Goal: Find specific page/section: Find specific page/section

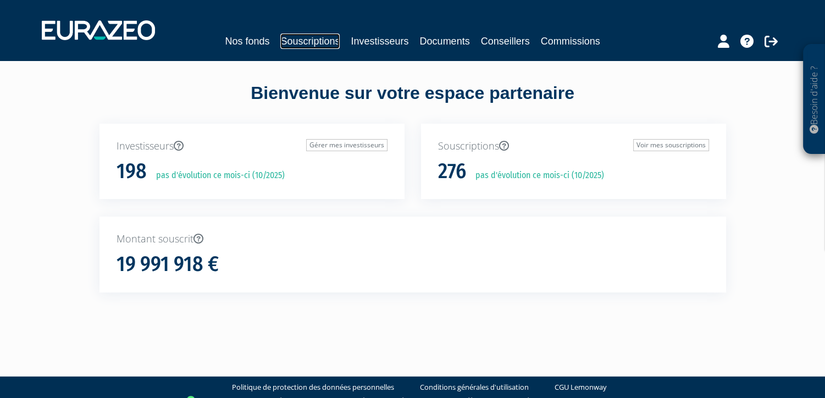
click at [308, 37] on link "Souscriptions" at bounding box center [309, 41] width 59 height 15
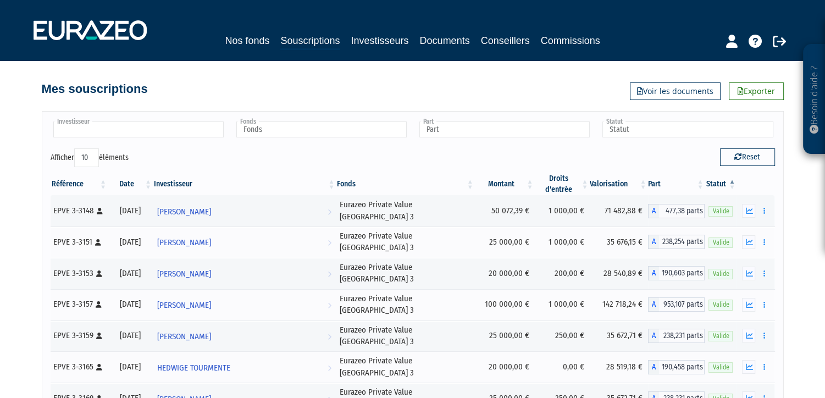
click at [123, 127] on input "text" at bounding box center [138, 130] width 170 height 16
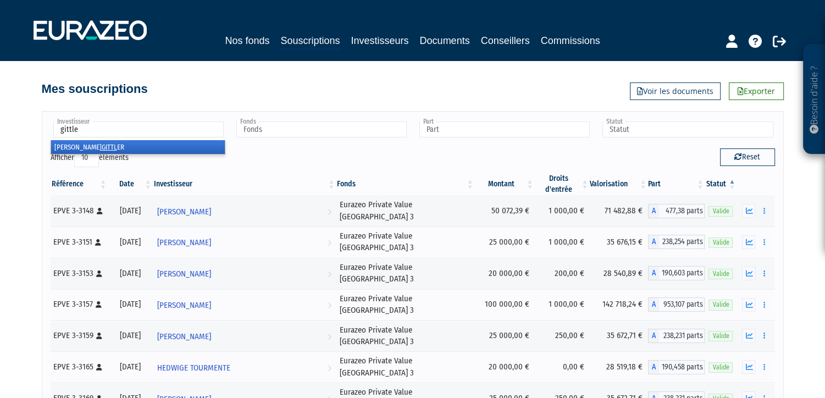
type input "gittler"
